Goal: Check status: Check status

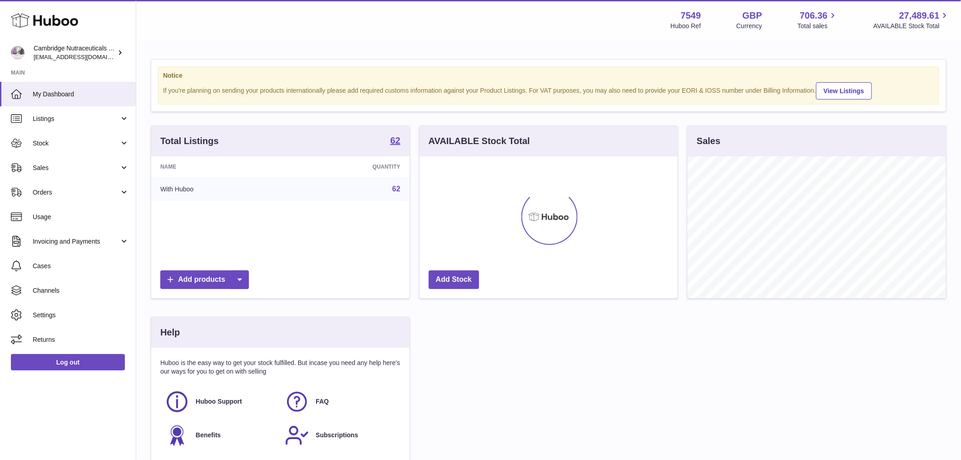
scroll to position [142, 258]
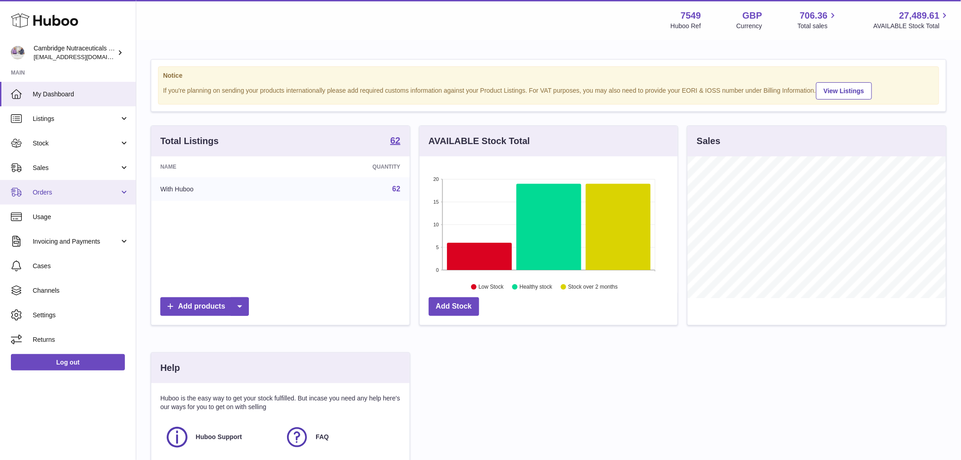
click at [69, 191] on span "Orders" at bounding box center [76, 192] width 87 height 9
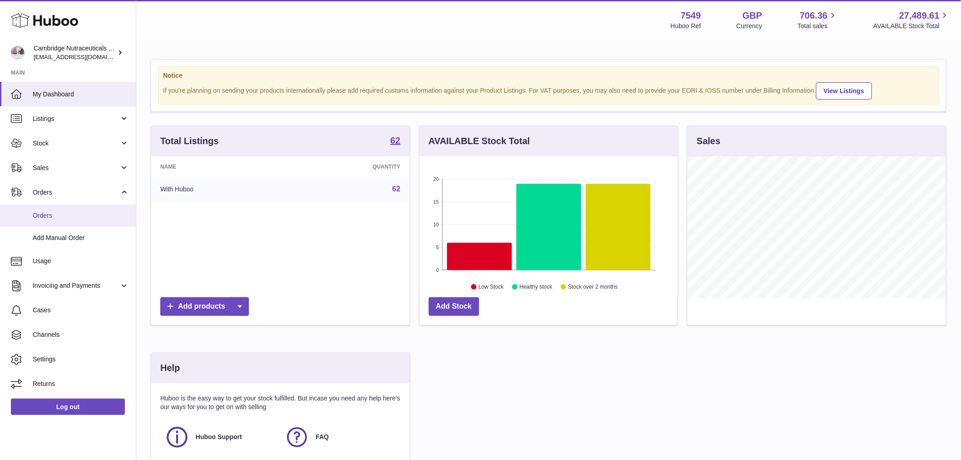
click at [64, 210] on link "Orders" at bounding box center [68, 215] width 136 height 22
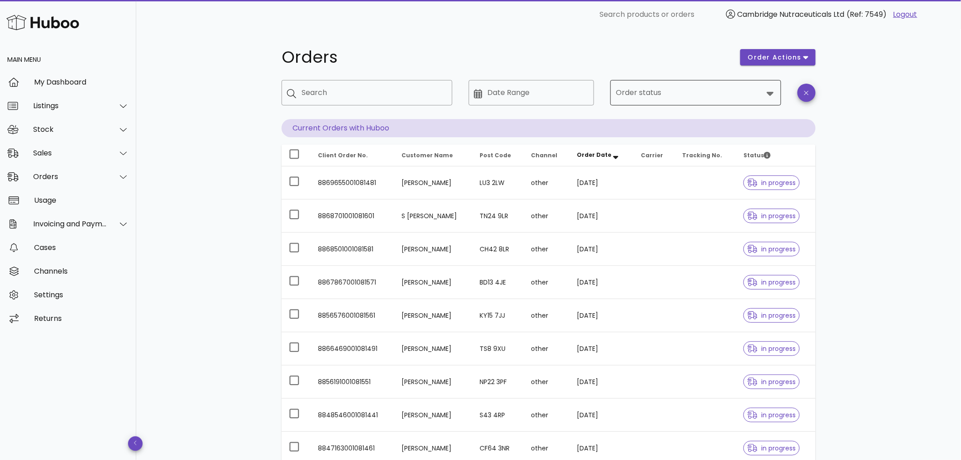
click at [657, 96] on input "Order status" at bounding box center [689, 92] width 147 height 15
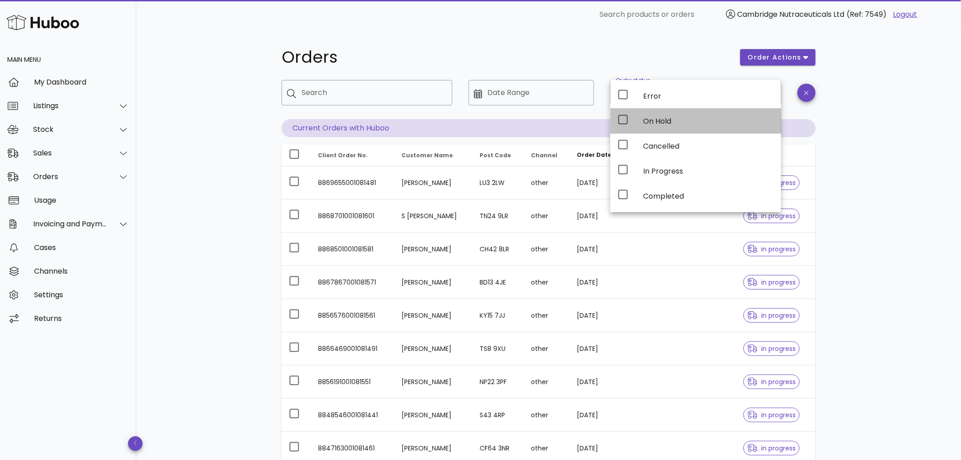
click at [670, 119] on div "On Hold" at bounding box center [708, 121] width 131 height 9
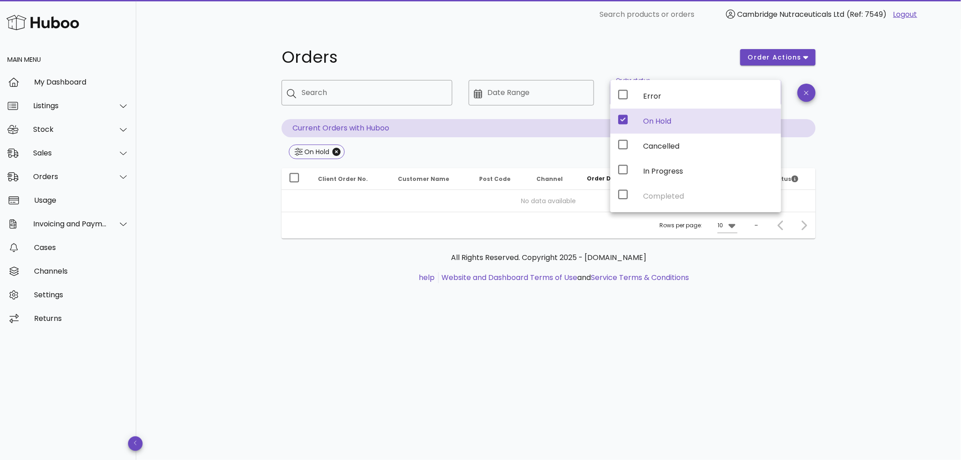
click at [619, 112] on div "On Hold" at bounding box center [696, 121] width 171 height 25
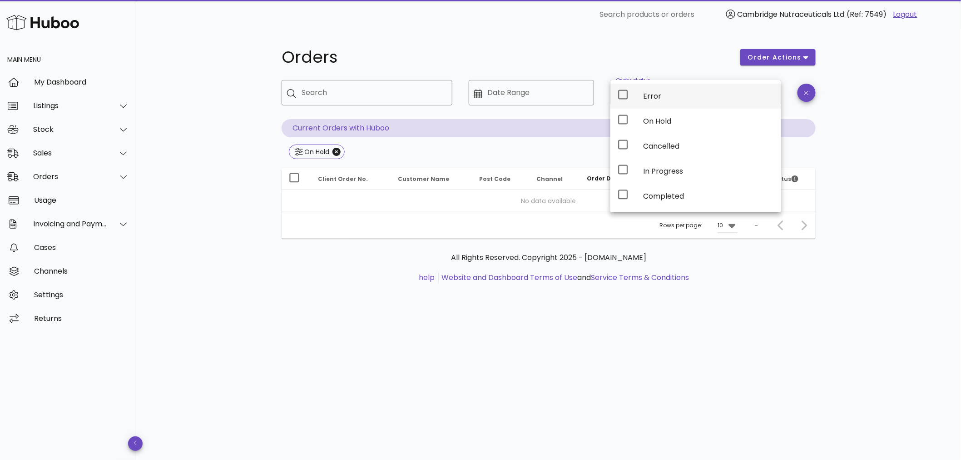
click at [619, 92] on icon at bounding box center [624, 95] width 10 height 10
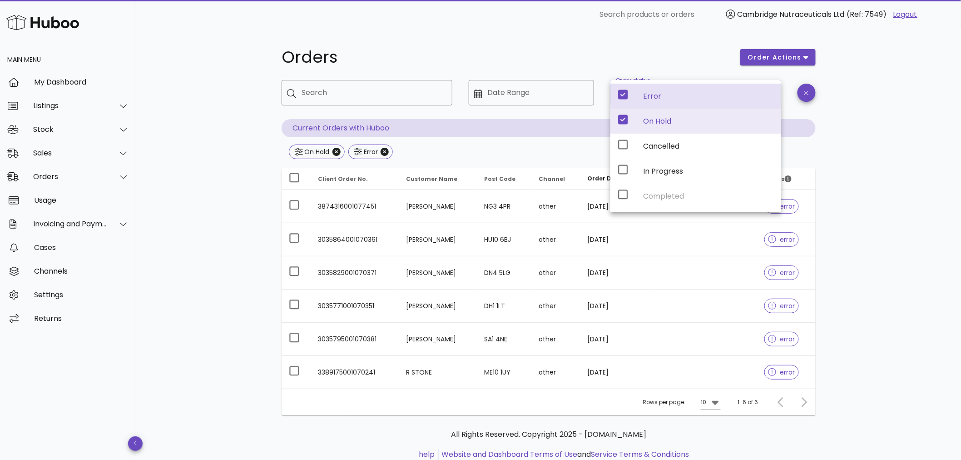
click at [196, 175] on div "Orders order actions ​ Search ​ Date Range ​ Order status On Hold, Error Curren…" at bounding box center [548, 259] width 825 height 460
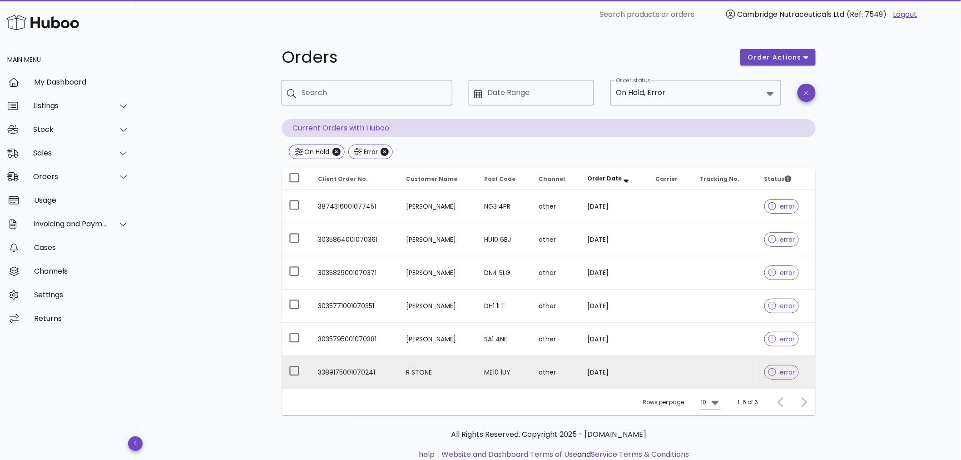
click at [678, 373] on td at bounding box center [671, 372] width 44 height 33
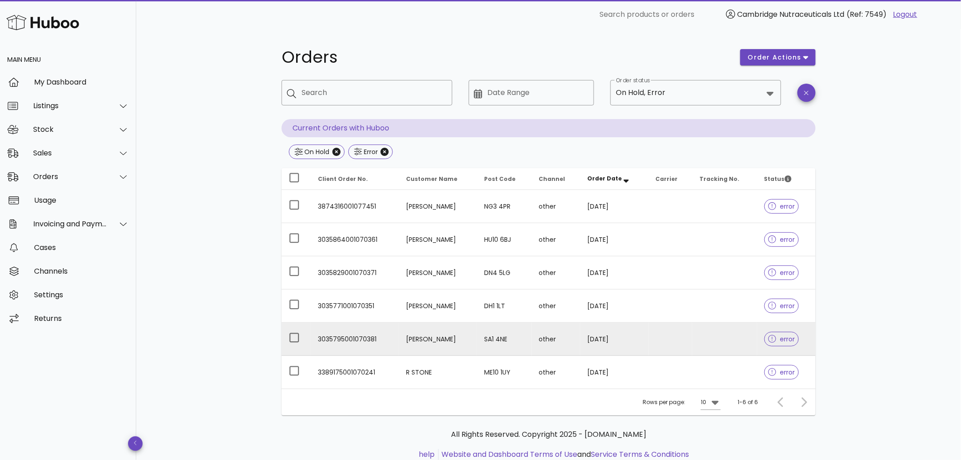
click at [467, 341] on td "[PERSON_NAME]" at bounding box center [438, 339] width 79 height 33
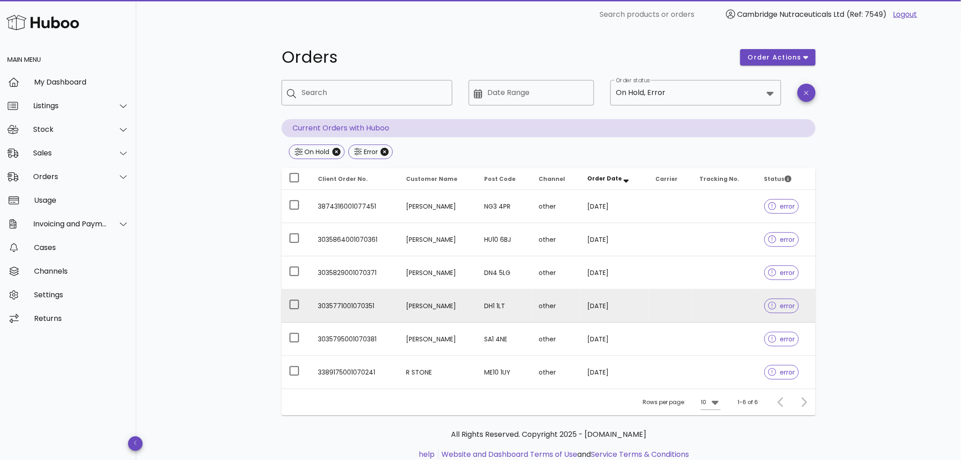
click at [432, 299] on td "[PERSON_NAME]" at bounding box center [438, 305] width 79 height 33
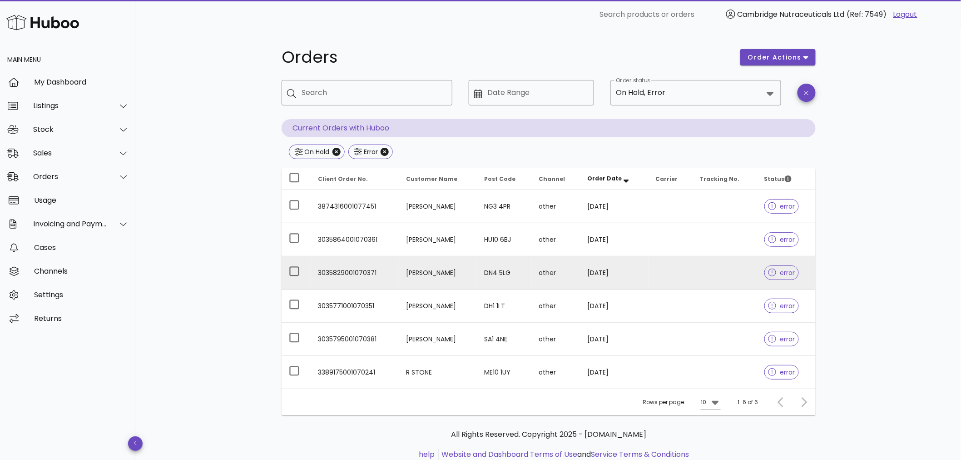
click at [467, 269] on td "[PERSON_NAME]" at bounding box center [438, 272] width 79 height 33
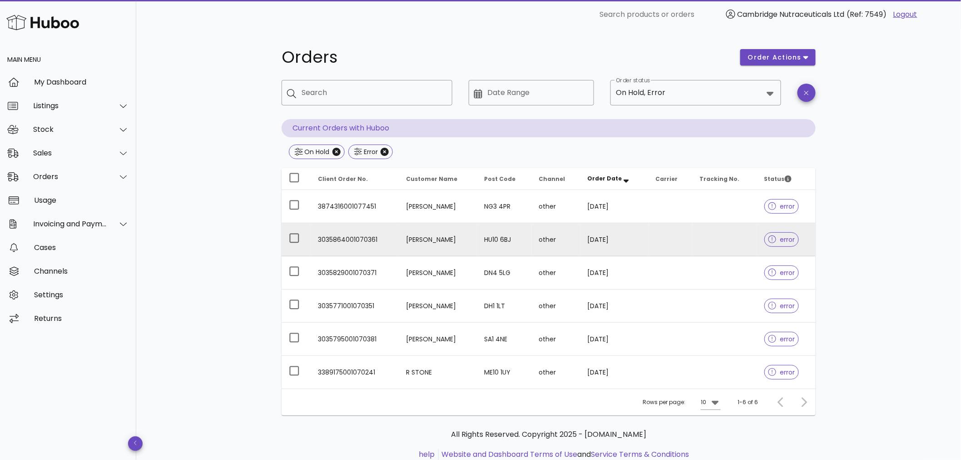
click at [468, 233] on td "[PERSON_NAME]" at bounding box center [438, 239] width 79 height 33
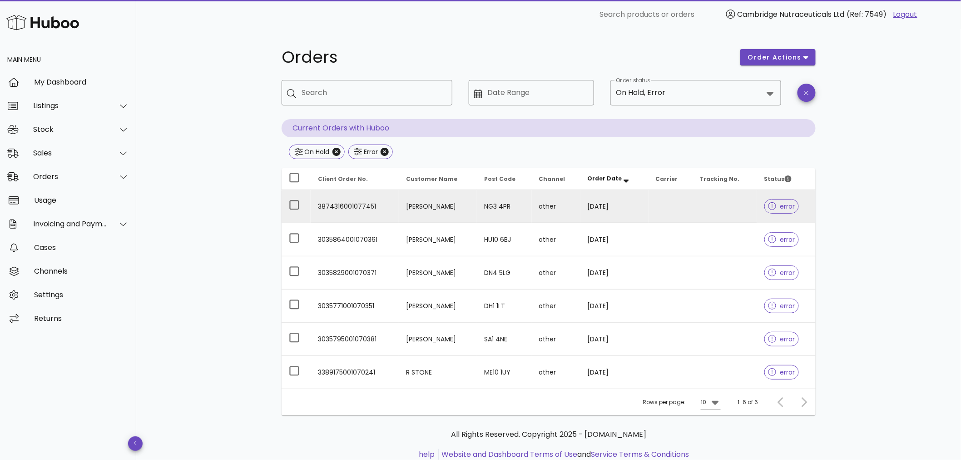
click at [506, 209] on td "NG3 4PR" at bounding box center [504, 206] width 55 height 33
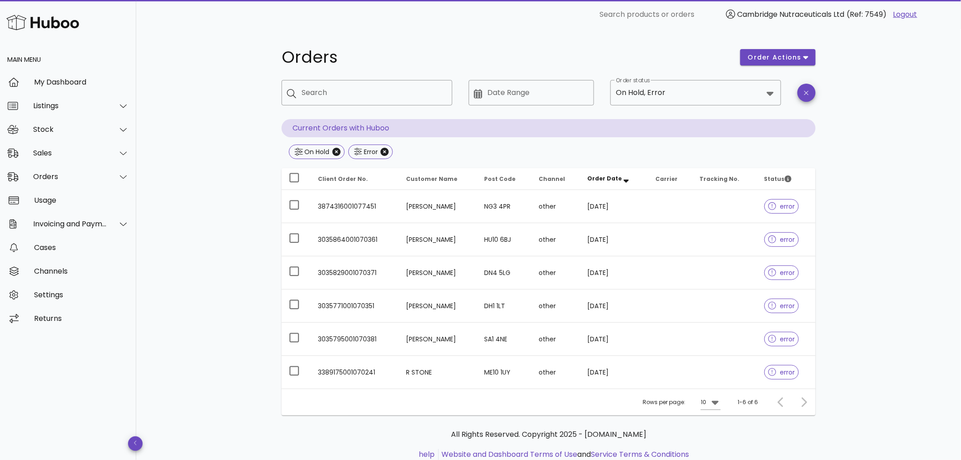
click at [902, 13] on link "Logout" at bounding box center [906, 14] width 24 height 11
